Goal: Entertainment & Leisure: Consume media (video, audio)

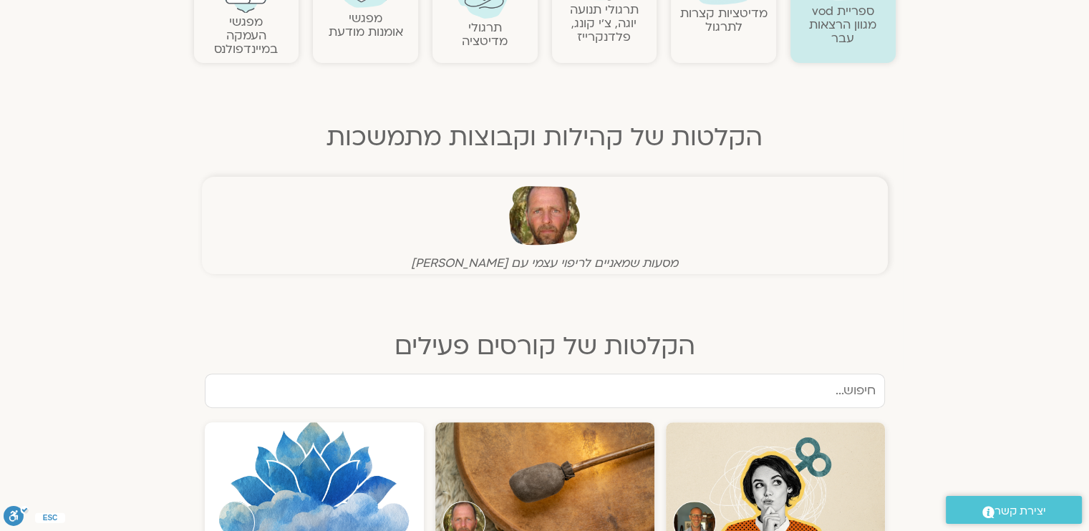
scroll to position [346, 0]
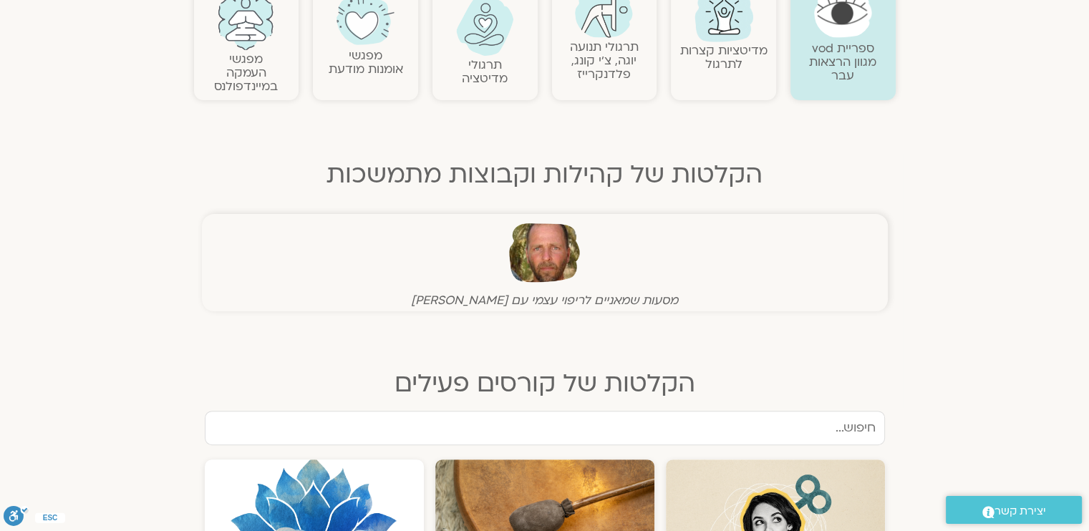
click at [610, 48] on link "תרגולי תנועה יוגה, צ׳י קונג, פלדנקרייז" at bounding box center [604, 61] width 69 height 44
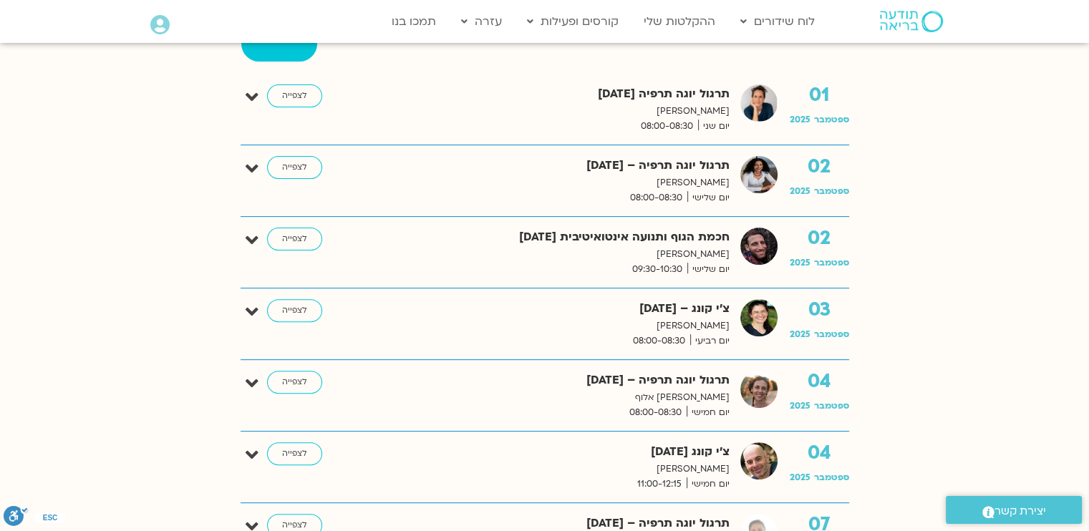
scroll to position [501, 0]
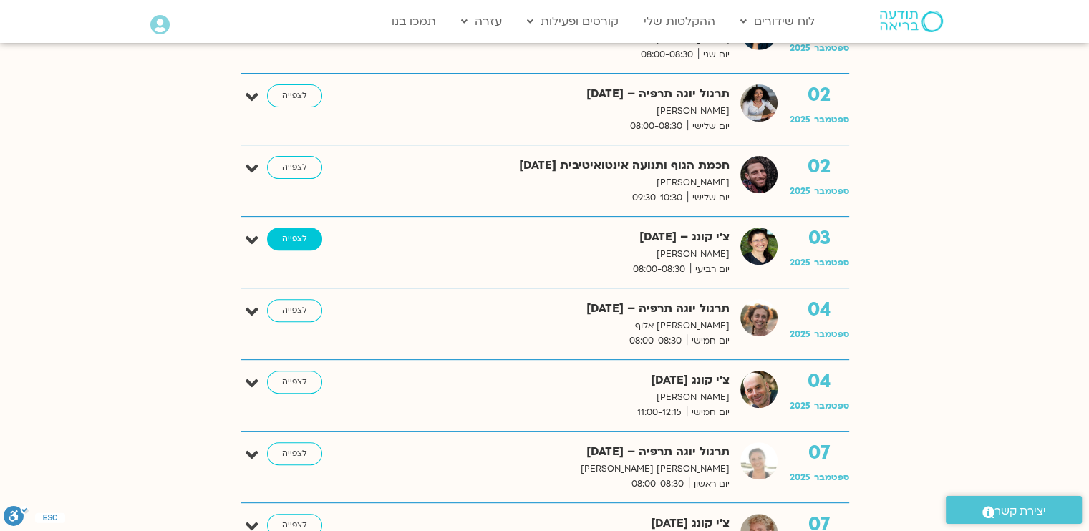
click at [289, 237] on link "לצפייה" at bounding box center [294, 239] width 55 height 23
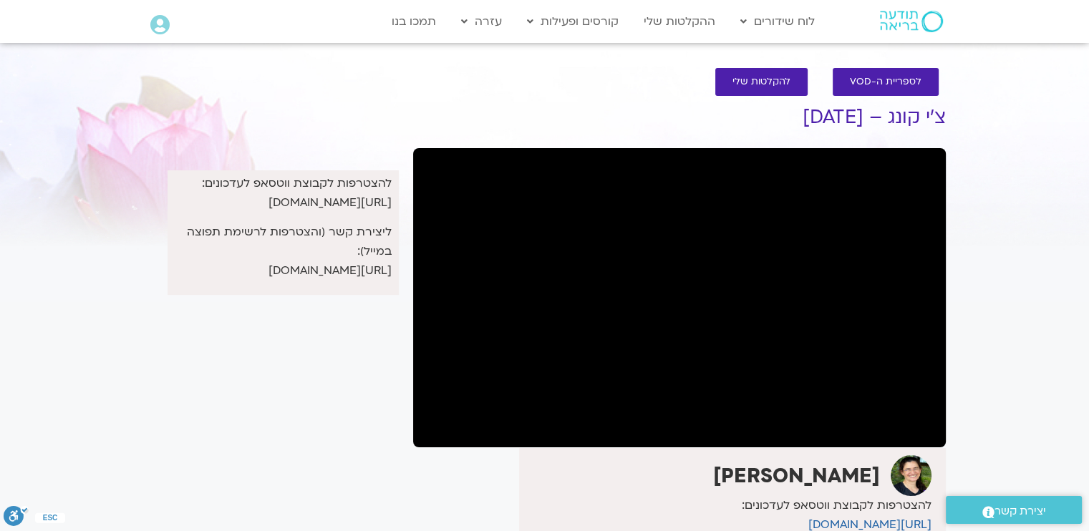
click at [256, 420] on div "להצטרפות לקבוצת ווטסאפ לעדכונים: https://chat.whatsapp.com/KmcTwbddER4BH2vvZW5h…" at bounding box center [271, 395] width 269 height 627
